Goal: Task Accomplishment & Management: Complete application form

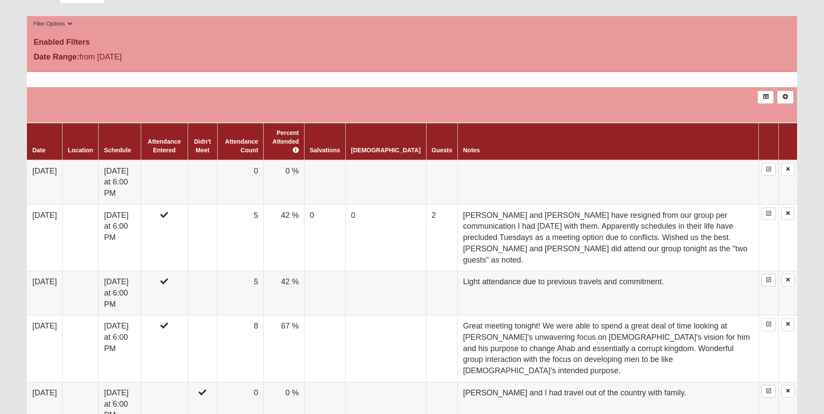
scroll to position [434, 0]
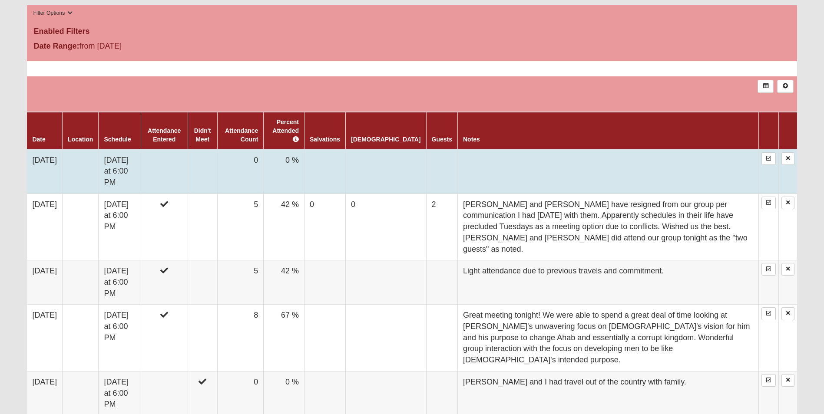
click at [175, 149] on td at bounding box center [164, 171] width 47 height 45
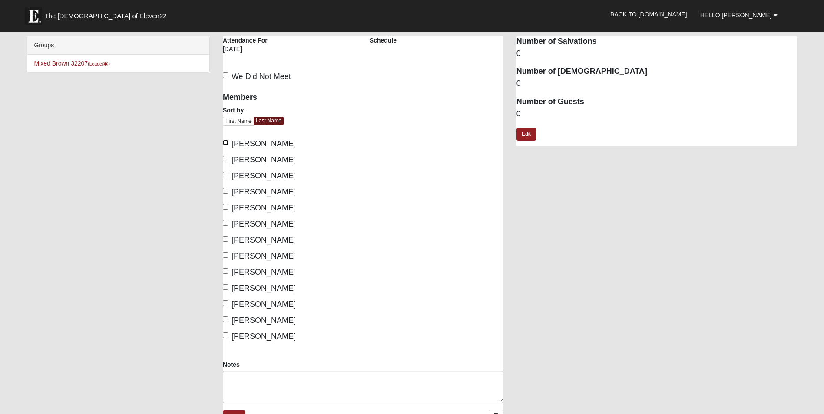
click at [226, 144] on input "Brown, Michael William" at bounding box center [226, 143] width 6 height 6
checkbox input "true"
click at [225, 160] on input "Brown, Michele" at bounding box center [226, 159] width 6 height 6
checkbox input "true"
click at [224, 207] on input "Jarboe, Brendan" at bounding box center [226, 207] width 6 height 6
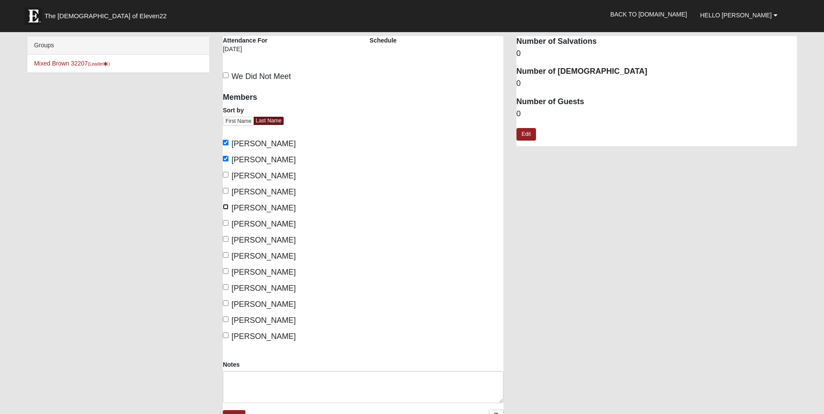
checkbox input "true"
click at [224, 222] on input "Jarboe, Rachel" at bounding box center [226, 223] width 6 height 6
checkbox input "true"
click at [226, 302] on input "Ward, Amy" at bounding box center [226, 303] width 6 height 6
checkbox input "true"
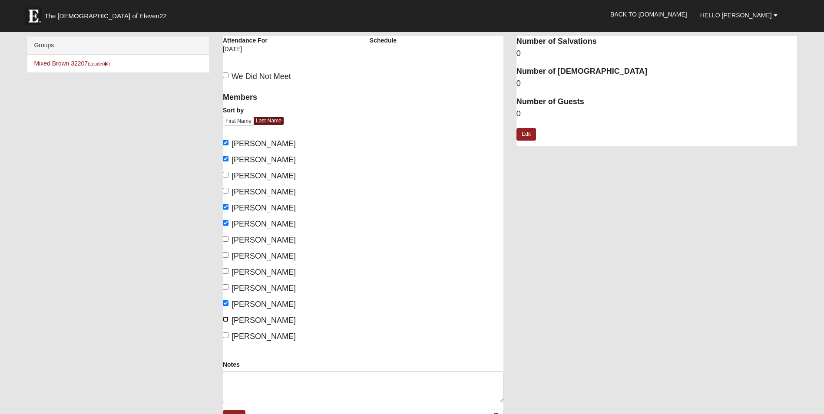
click at [224, 318] on input "Ward, Joseph" at bounding box center [226, 320] width 6 height 6
checkbox input "true"
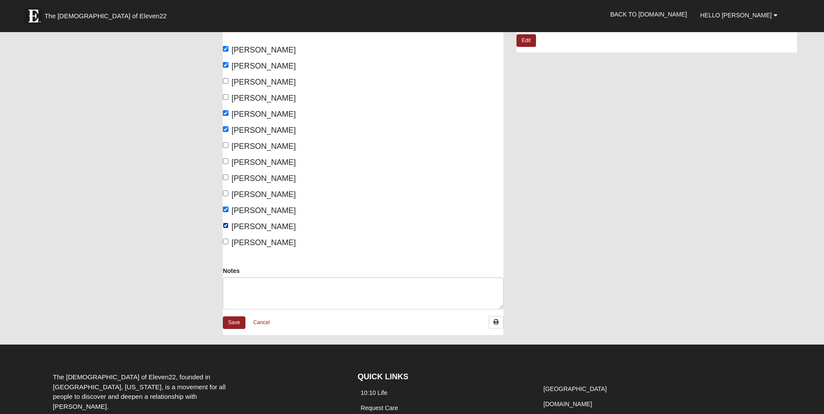
scroll to position [130, 0]
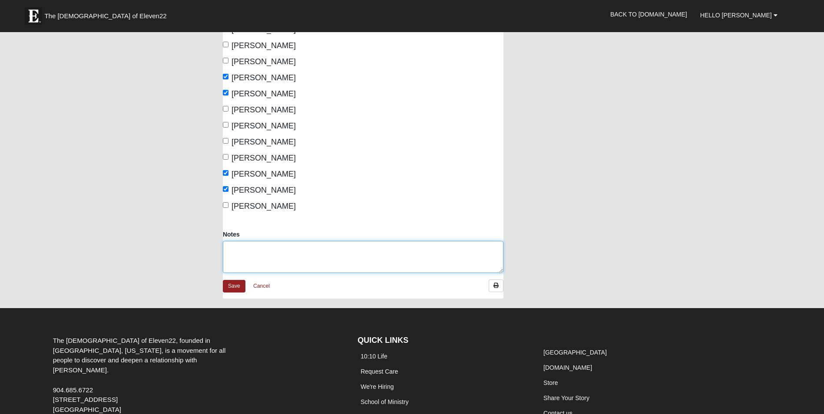
click at [310, 245] on textarea "Notes" at bounding box center [363, 257] width 280 height 32
type textarea "m"
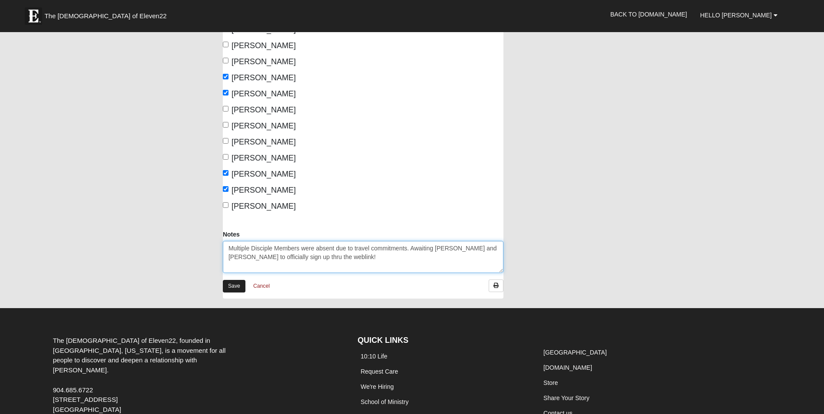
type textarea "Multiple Disciple Members were absent due to travel commitments. Awaiting Ron a…"
click at [233, 284] on link "Save" at bounding box center [234, 286] width 23 height 13
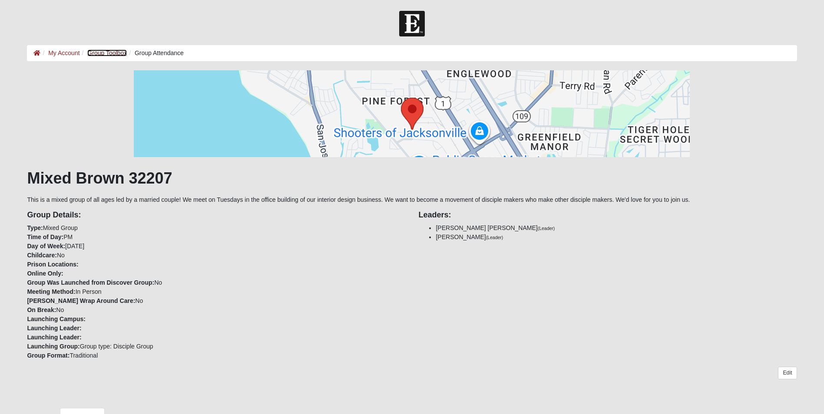
click at [117, 53] on link "Group Toolbox" at bounding box center [107, 52] width 40 height 7
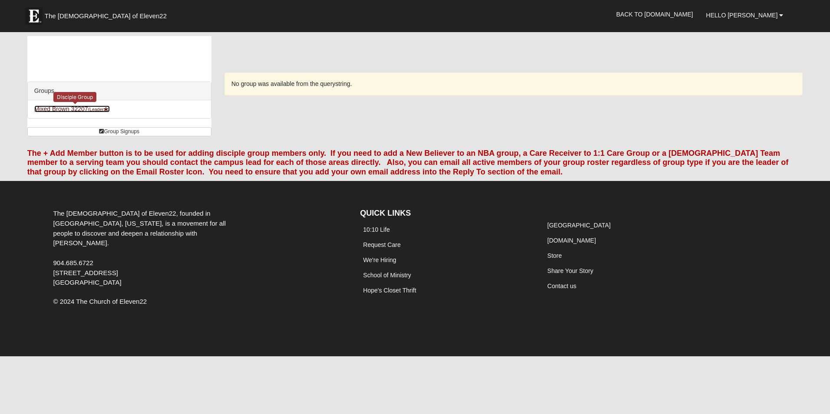
click at [77, 109] on link "Mixed Brown 32207 (Leader )" at bounding box center [72, 109] width 76 height 7
